Goal: Navigation & Orientation: Find specific page/section

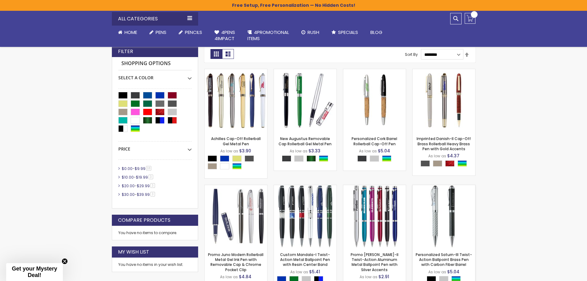
scroll to position [92, 0]
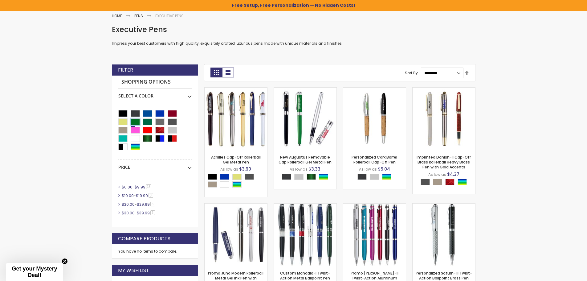
click at [140, 124] on div "Green" at bounding box center [135, 121] width 9 height 7
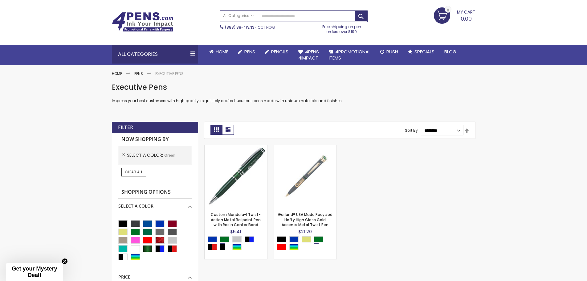
scroll to position [31, 0]
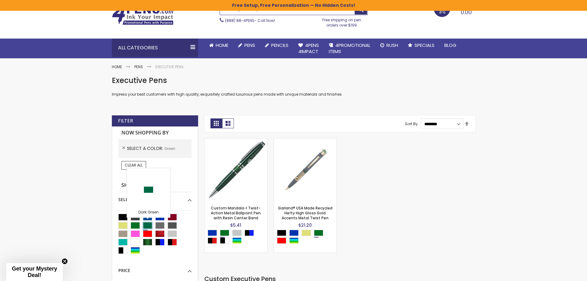
click at [148, 225] on div "Dark Green" at bounding box center [147, 225] width 9 height 7
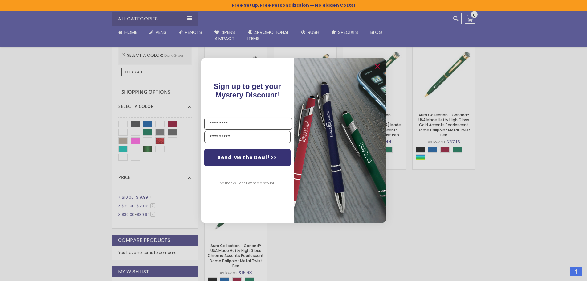
scroll to position [123, 0]
click at [377, 64] on circle "Close dialog" at bounding box center [376, 66] width 9 height 9
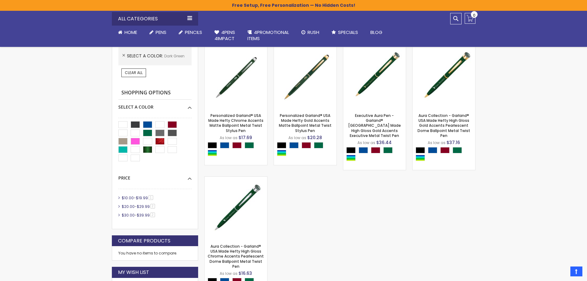
scroll to position [92, 0]
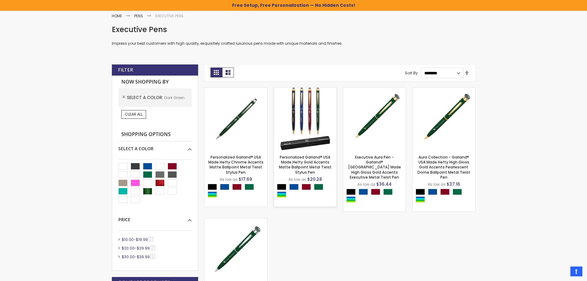
click at [320, 111] on img at bounding box center [305, 119] width 63 height 63
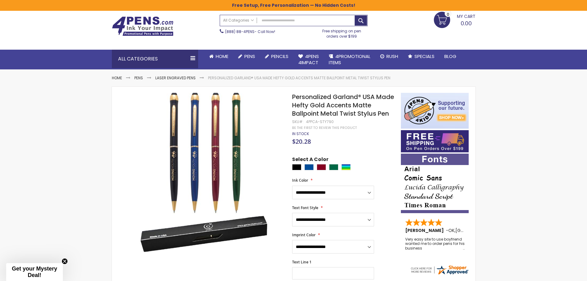
scroll to position [31, 0]
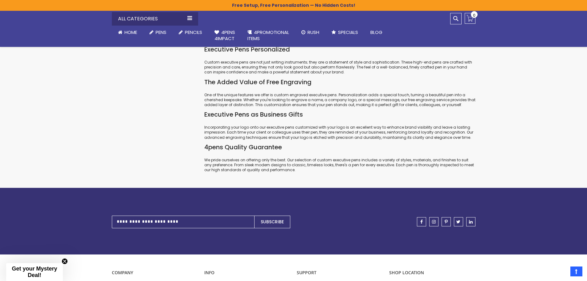
scroll to position [493, 0]
